Goal: Navigation & Orientation: Find specific page/section

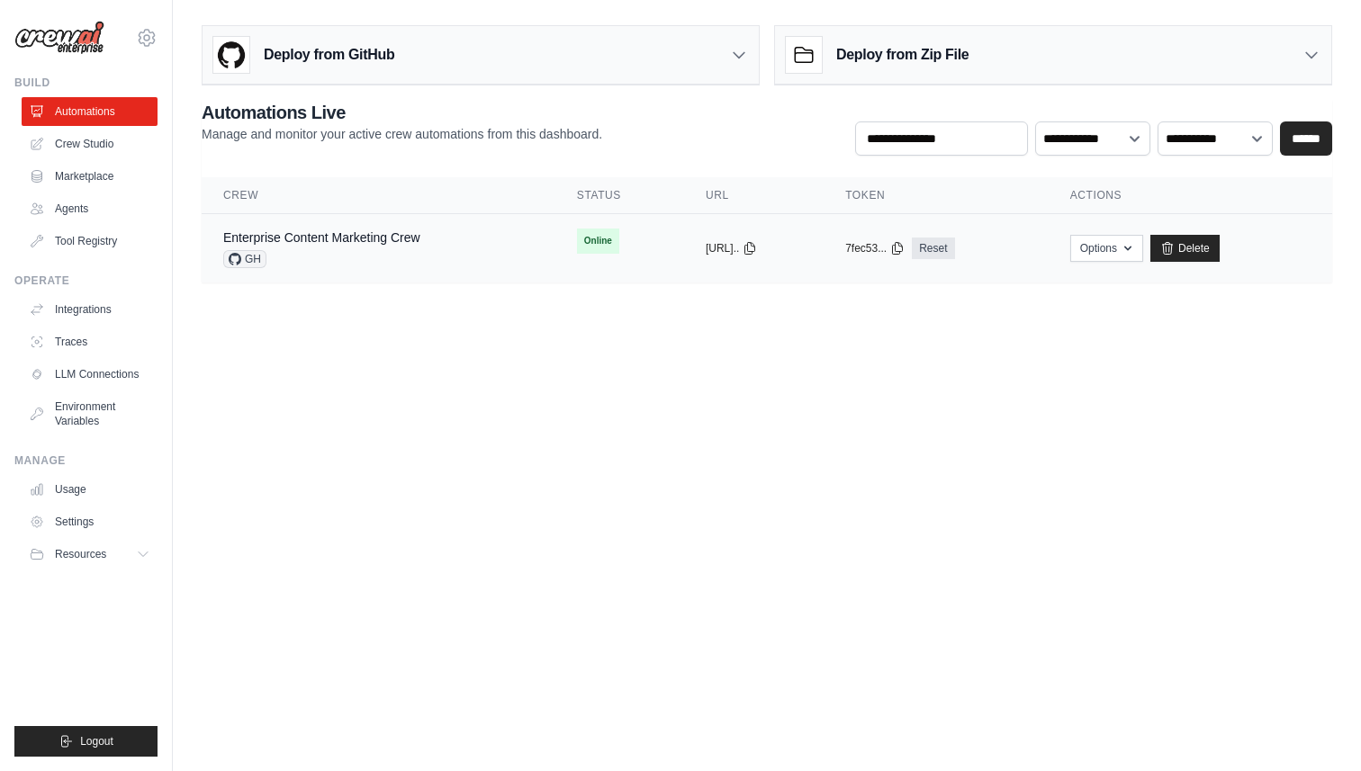
click at [410, 255] on div "GH" at bounding box center [321, 259] width 197 height 18
click at [328, 246] on div "Enterprise Content Marketing Crew" at bounding box center [321, 238] width 197 height 18
click at [455, 238] on div "Enterprise Content Marketing Crew GH" at bounding box center [378, 249] width 310 height 40
click at [319, 237] on link "Enterprise Content Marketing Crew" at bounding box center [321, 237] width 197 height 14
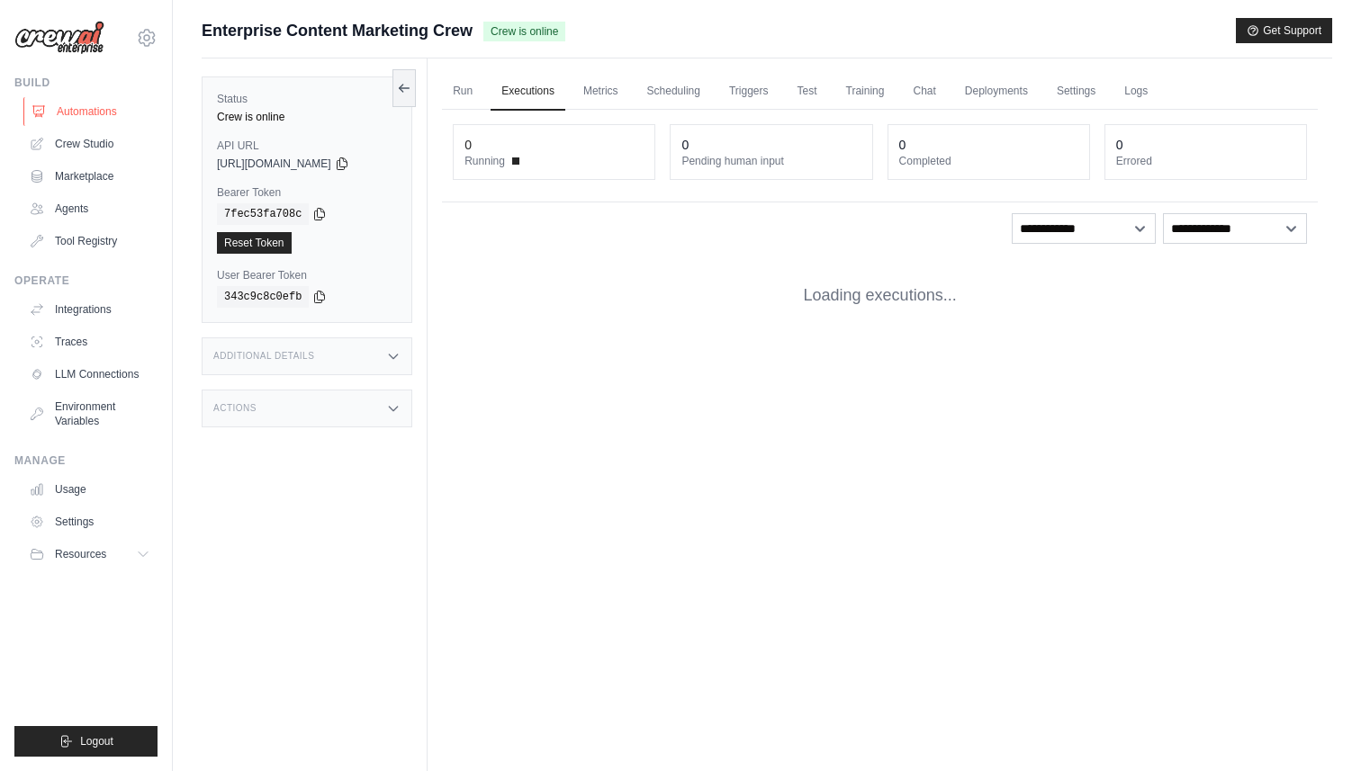
click at [71, 104] on link "Automations" at bounding box center [91, 111] width 136 height 29
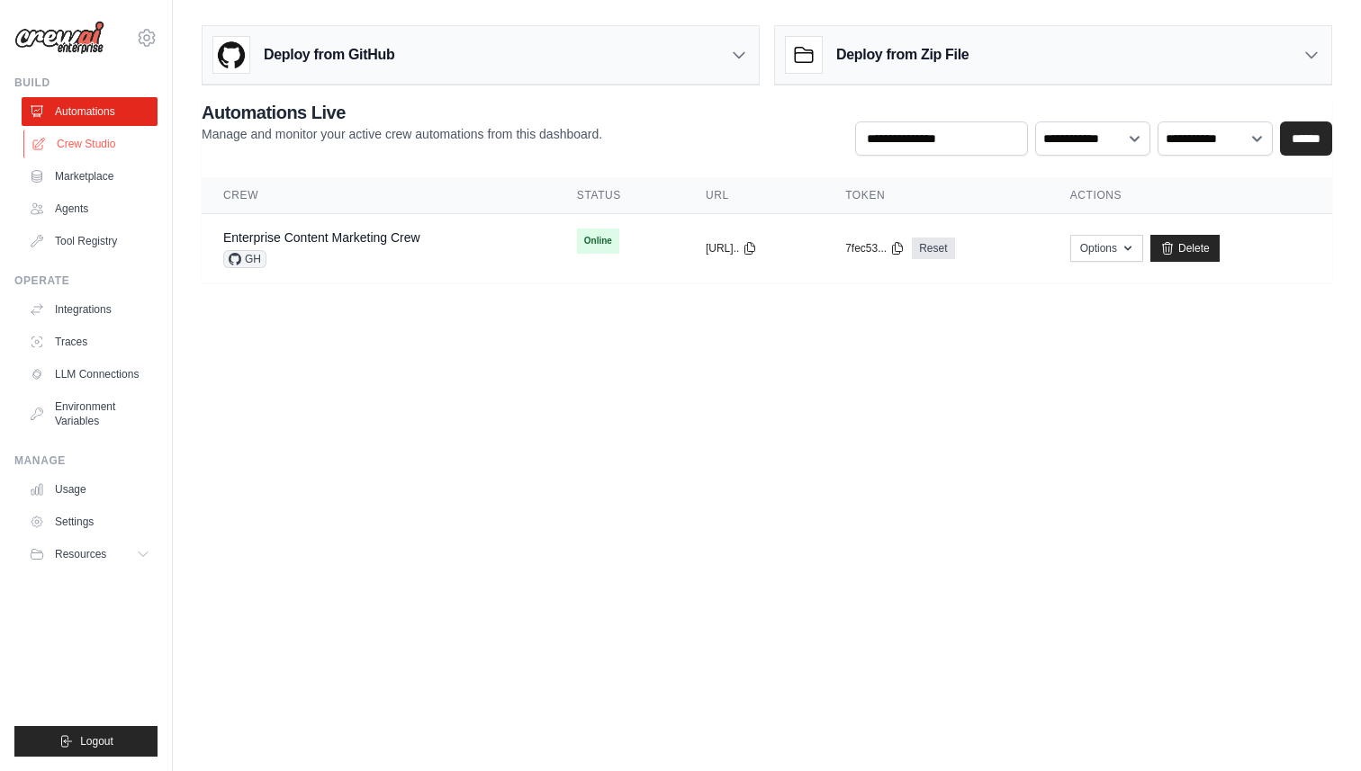
click at [90, 149] on link "Crew Studio" at bounding box center [91, 144] width 136 height 29
